Goal: Task Accomplishment & Management: Use online tool/utility

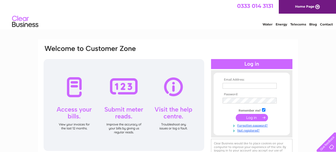
type input "[EMAIL_ADDRESS][DOMAIN_NAME]"
click at [249, 117] on input "submit" at bounding box center [252, 117] width 32 height 7
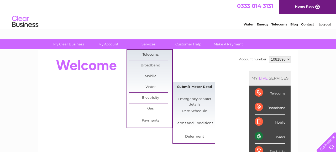
click at [176, 87] on link "Submit Meter Read" at bounding box center [194, 87] width 43 height 10
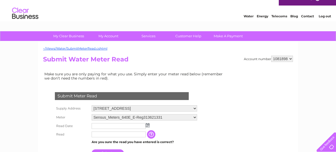
scroll to position [49, 0]
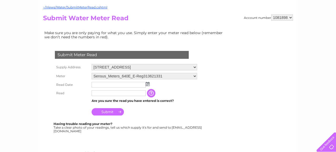
click at [146, 85] on img at bounding box center [148, 84] width 4 height 4
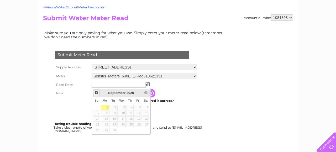
click at [98, 92] on span "Prev" at bounding box center [96, 93] width 4 height 4
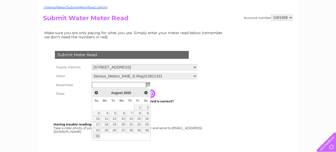
click at [98, 136] on link "31" at bounding box center [96, 136] width 7 height 5
type input "2025/08/31"
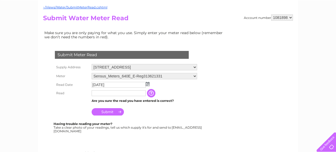
click at [101, 97] on td at bounding box center [118, 93] width 57 height 8
click at [99, 93] on input "text" at bounding box center [119, 93] width 54 height 6
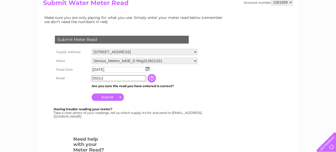
scroll to position [67, 0]
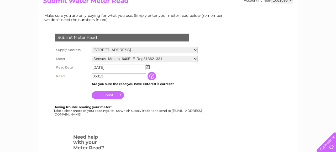
type input "05013"
click at [115, 94] on input "Submit" at bounding box center [108, 94] width 32 height 7
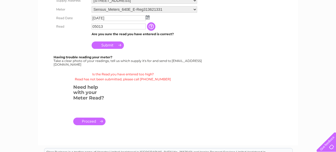
scroll to position [116, 0]
click at [108, 47] on input "Submit" at bounding box center [108, 44] width 32 height 7
